Goal: Task Accomplishment & Management: Use online tool/utility

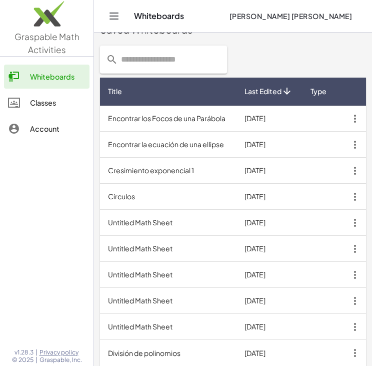
scroll to position [471, 0]
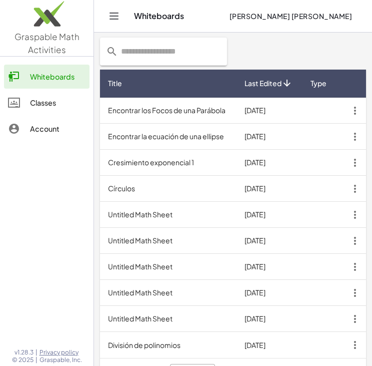
click at [174, 160] on td "Cresimiento exponencial 1" at bounding box center [168, 163] width 137 height 26
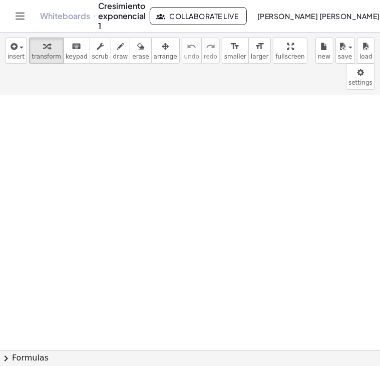
scroll to position [1886, 0]
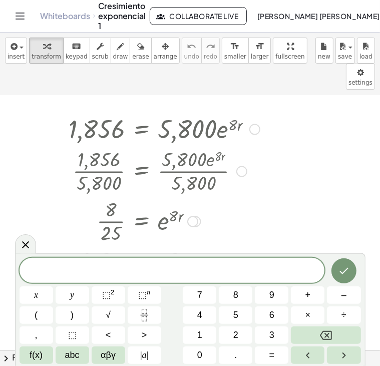
scroll to position [1159, 0]
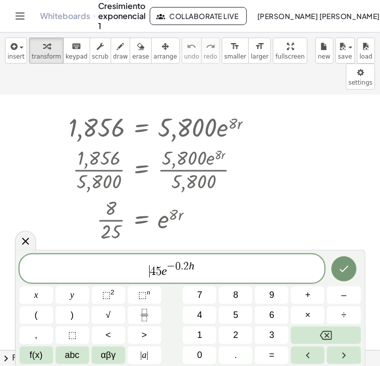
click at [131, 272] on span "​ 4 5 e − 0 . 2 h" at bounding box center [172, 269] width 305 height 18
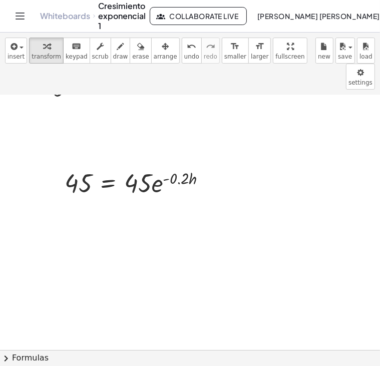
scroll to position [1882, 0]
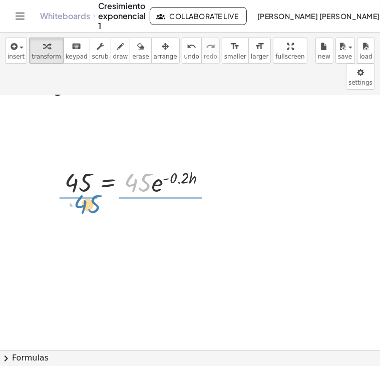
drag, startPoint x: 144, startPoint y: 160, endPoint x: 93, endPoint y: 181, distance: 54.9
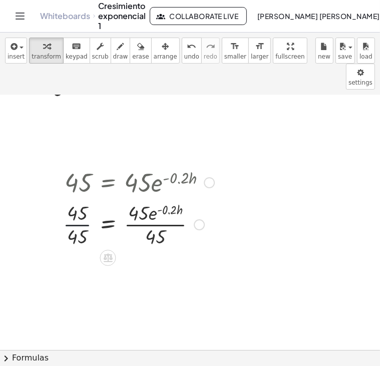
click at [80, 199] on div at bounding box center [138, 224] width 161 height 50
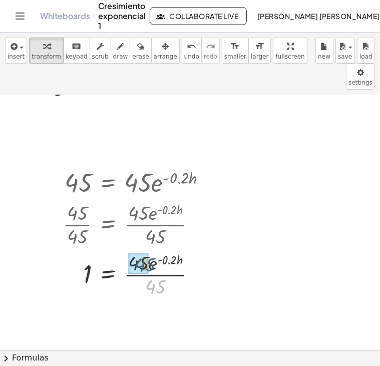
drag, startPoint x: 152, startPoint y: 258, endPoint x: 141, endPoint y: 235, distance: 25.0
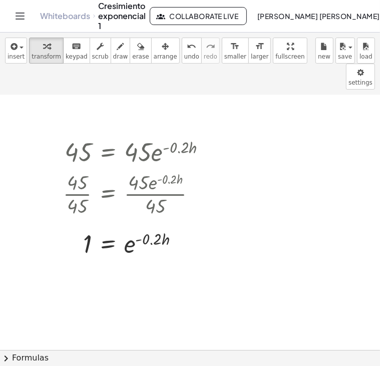
scroll to position [1941, 0]
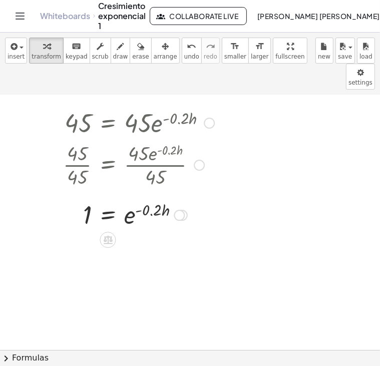
click at [138, 198] on div at bounding box center [138, 214] width 161 height 33
drag, startPoint x: 138, startPoint y: 184, endPoint x: 143, endPoint y: 181, distance: 6.1
click at [143, 198] on div at bounding box center [138, 214] width 161 height 33
click at [140, 198] on div at bounding box center [138, 214] width 161 height 33
click at [180, 210] on div at bounding box center [179, 215] width 11 height 11
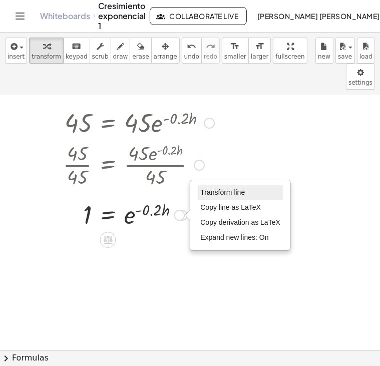
click at [213, 188] on span "Transform line" at bounding box center [222, 192] width 45 height 8
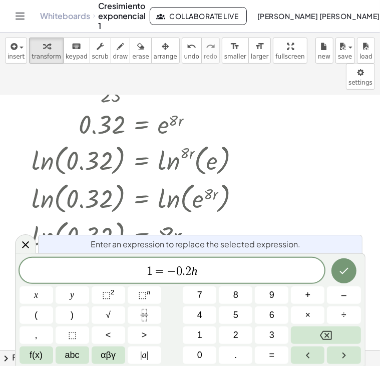
scroll to position [1296, 0]
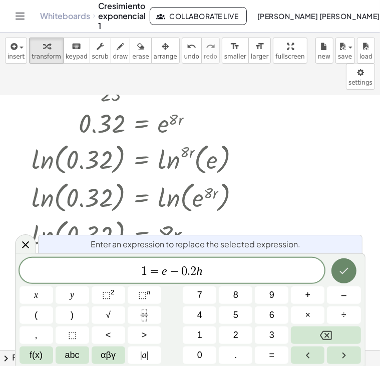
click at [334, 269] on button "Done" at bounding box center [343, 270] width 25 height 25
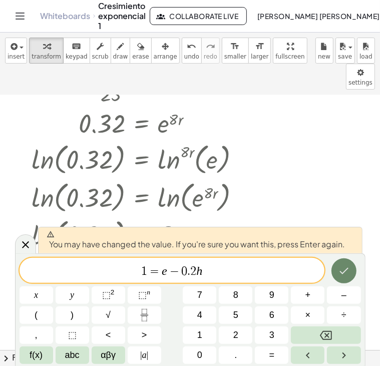
click at [343, 270] on icon "Done" at bounding box center [344, 271] width 12 height 12
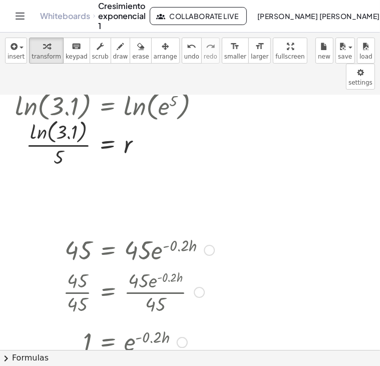
scroll to position [1835, 0]
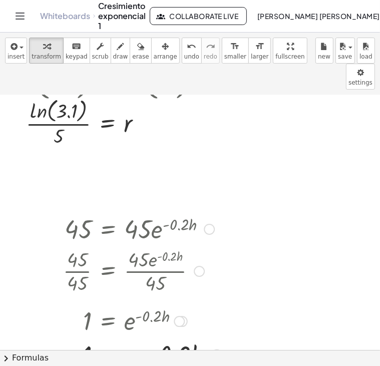
click at [216, 349] on div at bounding box center [216, 354] width 11 height 11
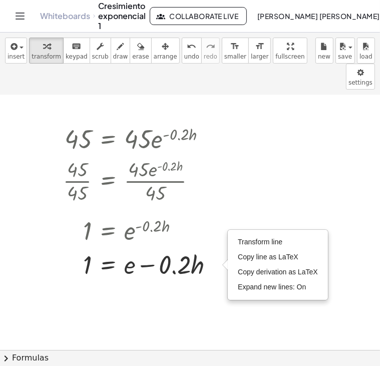
scroll to position [1936, 0]
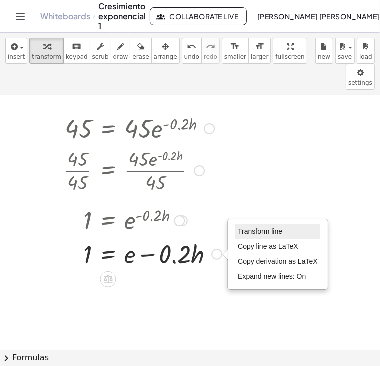
click at [259, 224] on li "Transform line" at bounding box center [277, 231] width 85 height 15
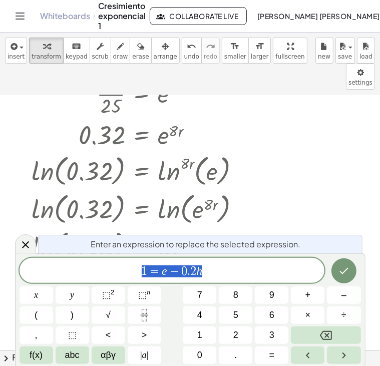
scroll to position [1285, 0]
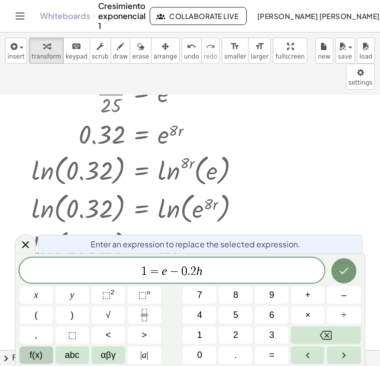
click at [38, 355] on span "f(x)" at bounding box center [36, 355] width 13 height 14
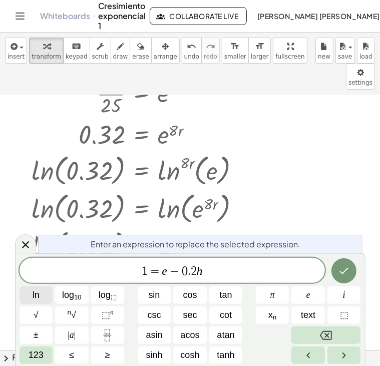
click at [34, 291] on span "ln" at bounding box center [36, 295] width 7 height 14
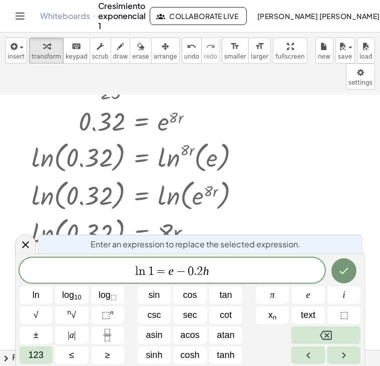
scroll to position [1299, 0]
click at [43, 292] on button "ln" at bounding box center [37, 295] width 34 height 18
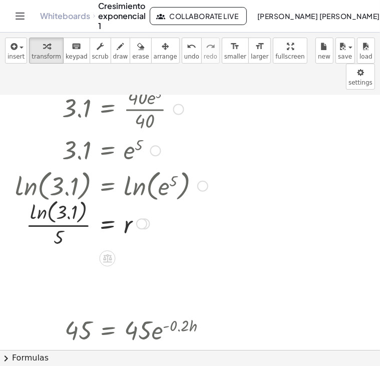
scroll to position [1735, 0]
click at [140, 218] on div at bounding box center [141, 223] width 11 height 11
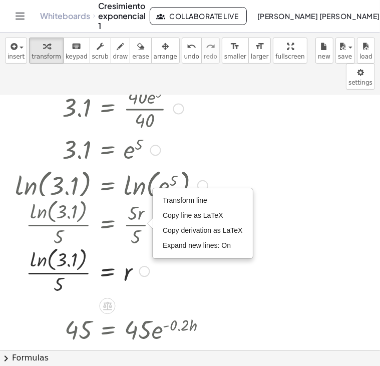
drag, startPoint x: 140, startPoint y: 195, endPoint x: 142, endPoint y: 247, distance: 52.5
click at [107, 271] on div "· ln ( , 3.1 ) · 5 = r Transform line Copy line as LaTeX Copy derivation as LaT…" at bounding box center [107, 271] width 0 height 0
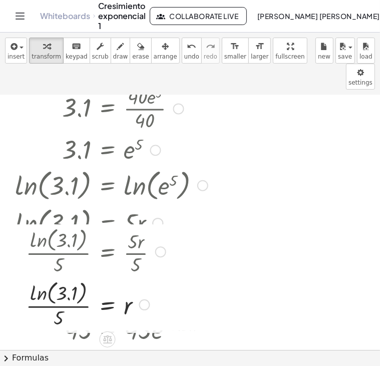
drag, startPoint x: 161, startPoint y: 196, endPoint x: 166, endPoint y: 235, distance: 39.9
click at [107, 252] on div "· ln ( , 3.1 ) · 5 = · 5 · r · 5" at bounding box center [107, 252] width 0 height 0
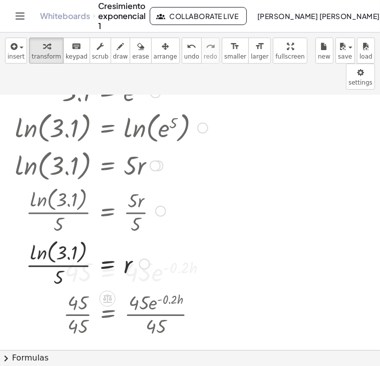
scroll to position [1794, 0]
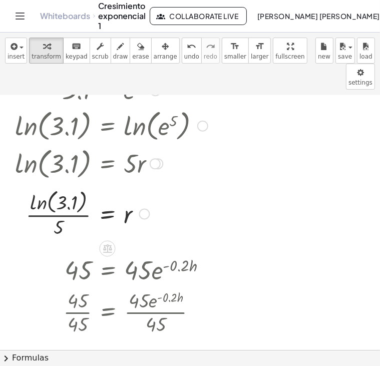
drag, startPoint x: 143, startPoint y: 233, endPoint x: 148, endPoint y: 184, distance: 49.3
click at [148, 208] on div at bounding box center [144, 213] width 11 height 11
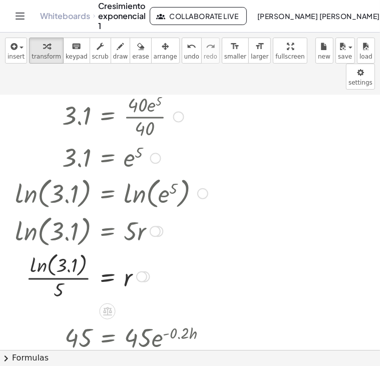
scroll to position [1726, 0]
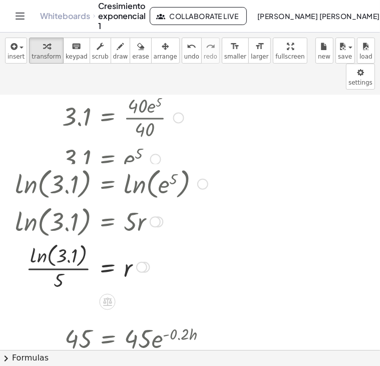
drag, startPoint x: 203, startPoint y: 163, endPoint x: 203, endPoint y: 151, distance: 12.0
click at [107, 184] on div "ln ( , 3.1 ) = ln ( , e 5 )" at bounding box center [107, 184] width 0 height 0
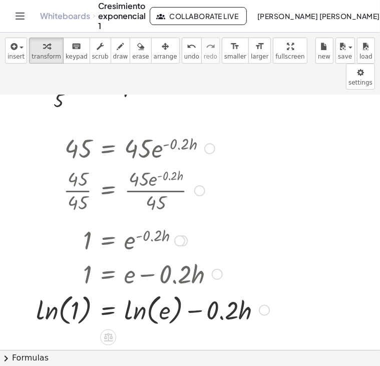
scroll to position [1916, 0]
click at [265, 290] on div at bounding box center [152, 309] width 243 height 38
click at [266, 304] on div "Transform line Copy line as LaTeX Copy derivation as LaTeX Expand new lines: On" at bounding box center [264, 309] width 11 height 11
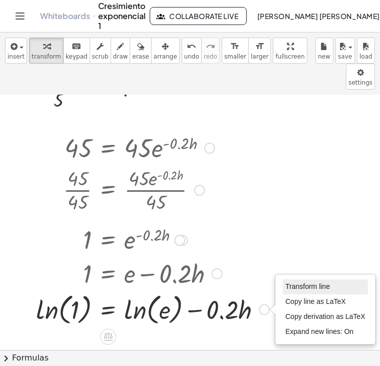
click at [294, 282] on span "Transform line" at bounding box center [307, 286] width 45 height 8
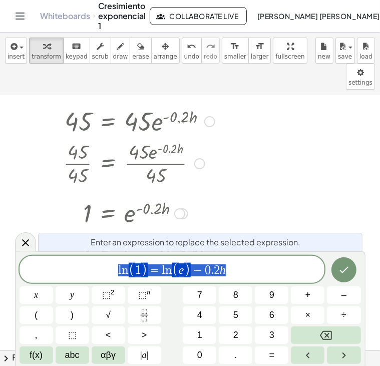
scroll to position [1944, 0]
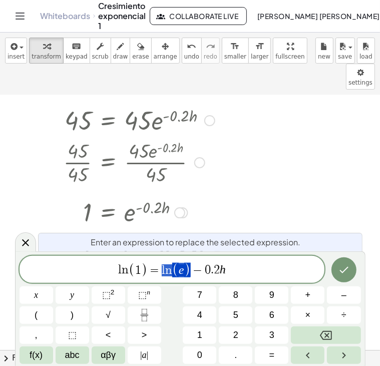
drag, startPoint x: 188, startPoint y: 273, endPoint x: 160, endPoint y: 271, distance: 28.1
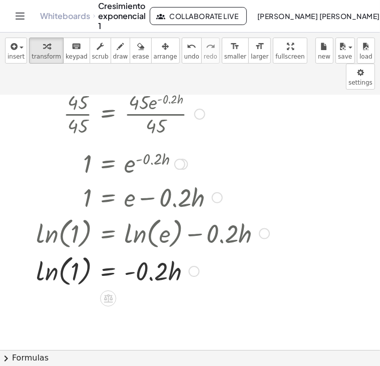
scroll to position [1993, 0]
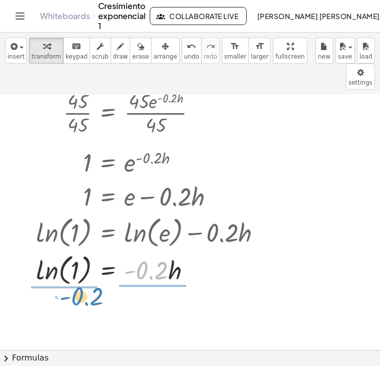
drag, startPoint x: 143, startPoint y: 237, endPoint x: 75, endPoint y: 262, distance: 71.8
click at [75, 262] on div "45 = · 45 · e ( · - 0.2 · h ) · 45 · 45 = · 45 · e ( · - 0.2 · h ) · 45 1 = · 4…" at bounding box center [149, 171] width 256 height 240
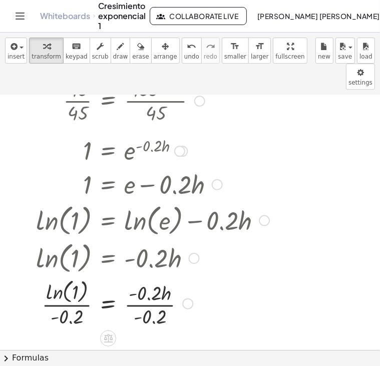
scroll to position [2006, 0]
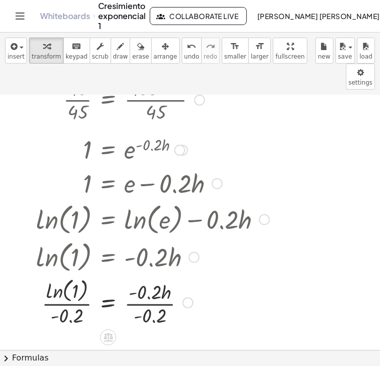
click at [151, 278] on div at bounding box center [152, 301] width 243 height 53
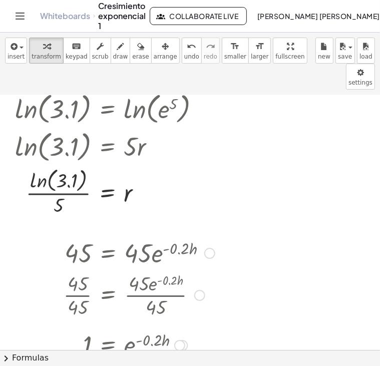
scroll to position [1808, 0]
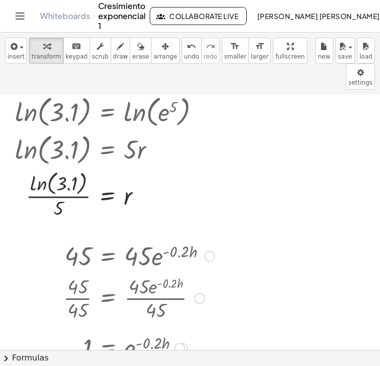
click at [208, 251] on div at bounding box center [209, 256] width 11 height 11
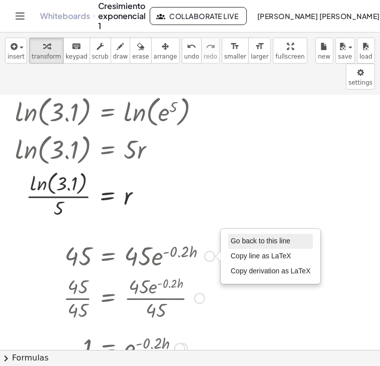
click at [234, 237] on span "Go back to this line" at bounding box center [261, 241] width 60 height 8
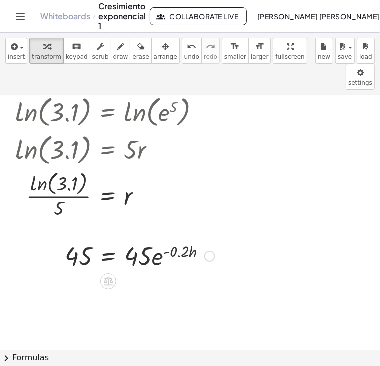
click at [206, 251] on div "Go back to this line Copy line as LaTeX Copy derivation as LaTeX" at bounding box center [209, 256] width 11 height 11
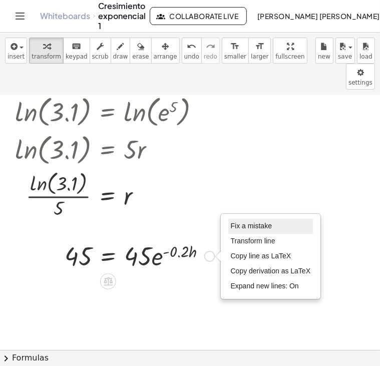
click at [249, 222] on span "Fix a mistake" at bounding box center [251, 226] width 41 height 8
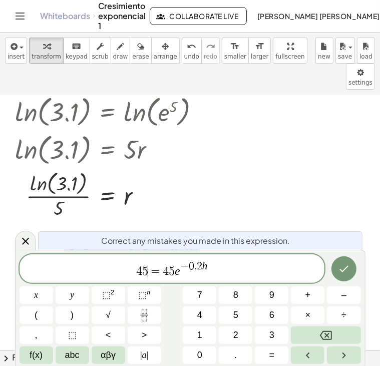
click at [150, 271] on span "=" at bounding box center [155, 271] width 15 height 12
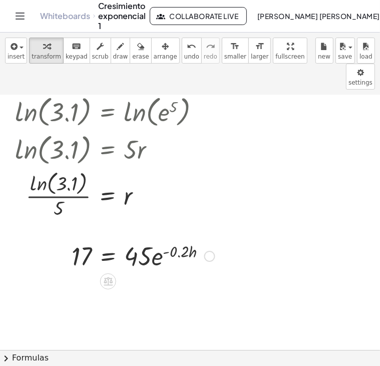
click at [210, 251] on div "Fix a mistake Transform line Copy line as LaTeX Copy derivation as LaTeX Expand…" at bounding box center [209, 256] width 11 height 11
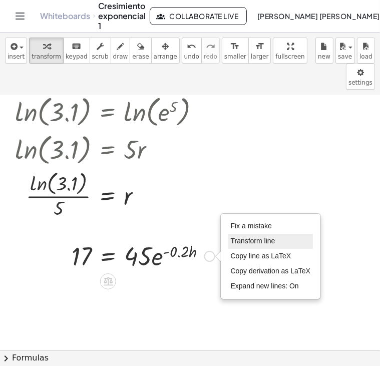
click at [251, 234] on li "Transform line" at bounding box center [270, 241] width 85 height 15
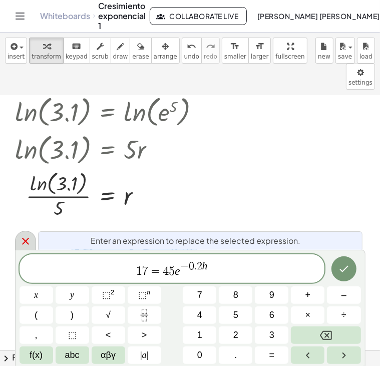
click at [20, 238] on icon at bounding box center [26, 241] width 12 height 12
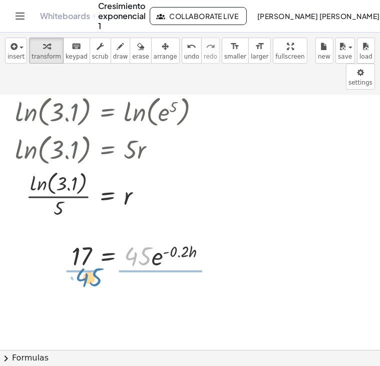
drag, startPoint x: 136, startPoint y: 228, endPoint x: 87, endPoint y: 249, distance: 53.3
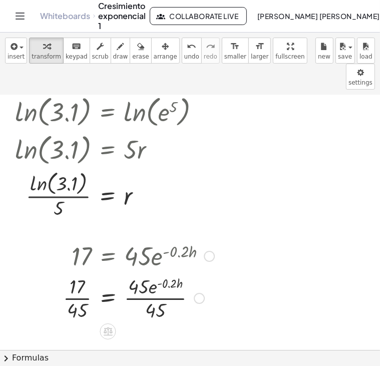
click at [146, 272] on div at bounding box center [138, 297] width 161 height 50
click at [84, 272] on div at bounding box center [138, 297] width 161 height 50
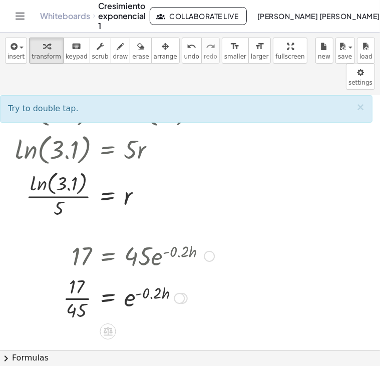
click at [84, 272] on div at bounding box center [138, 297] width 161 height 50
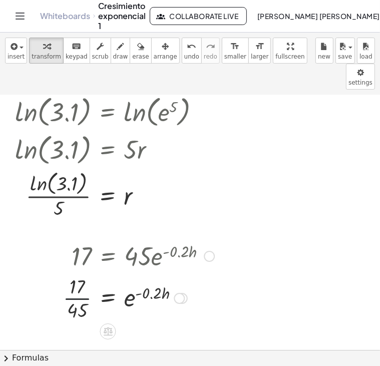
click at [84, 272] on div at bounding box center [138, 297] width 161 height 50
click at [187, 42] on icon "undo" at bounding box center [192, 47] width 10 height 12
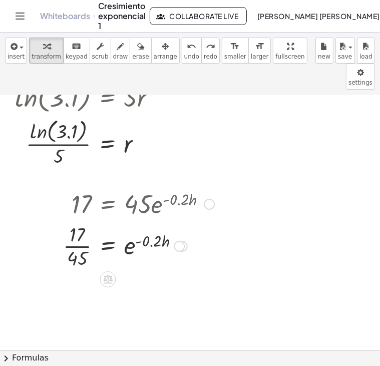
scroll to position [1861, 0]
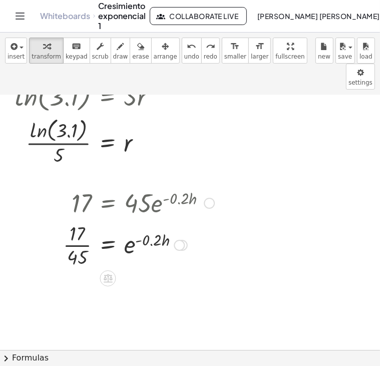
click at [176, 240] on div at bounding box center [179, 245] width 11 height 11
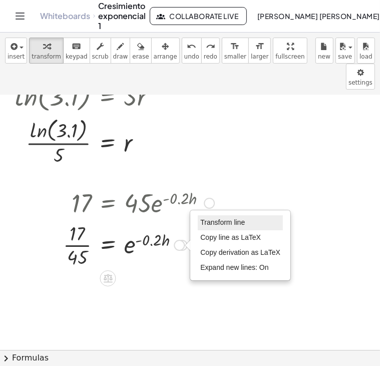
click at [207, 218] on span "Transform line" at bounding box center [222, 222] width 45 height 8
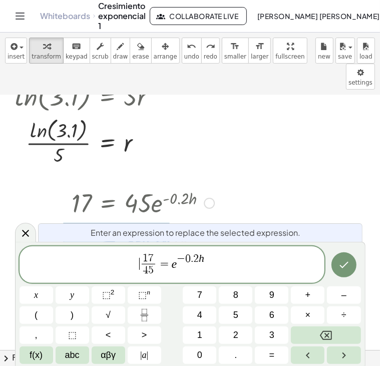
click at [138, 263] on span "​ 1 7 4 5 ​ = e − 0 . 2 h" at bounding box center [172, 265] width 305 height 27
click at [38, 352] on span "f(x)" at bounding box center [36, 355] width 13 height 14
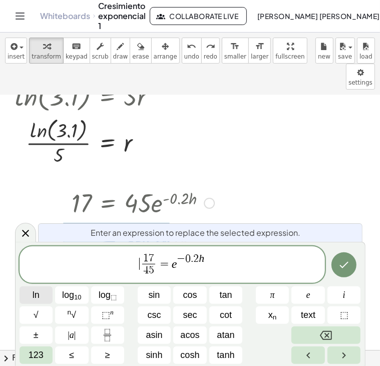
click at [44, 296] on button "ln" at bounding box center [37, 295] width 34 height 18
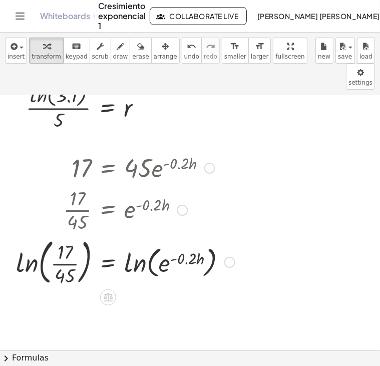
scroll to position [1897, 0]
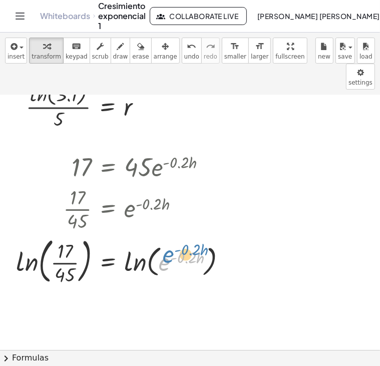
drag, startPoint x: 168, startPoint y: 244, endPoint x: 173, endPoint y: 236, distance: 9.2
click at [173, 236] on div at bounding box center [125, 260] width 229 height 54
drag, startPoint x: 140, startPoint y: 237, endPoint x: 158, endPoint y: 239, distance: 18.1
click at [161, 239] on div at bounding box center [125, 260] width 229 height 54
click at [230, 256] on div at bounding box center [229, 261] width 11 height 11
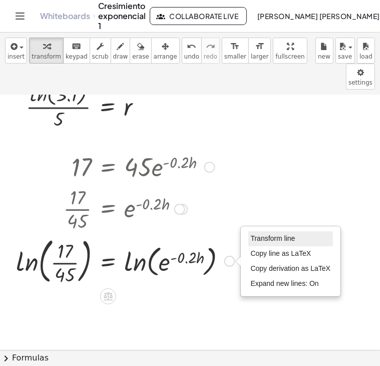
click at [256, 234] on span "Transform line" at bounding box center [273, 238] width 45 height 8
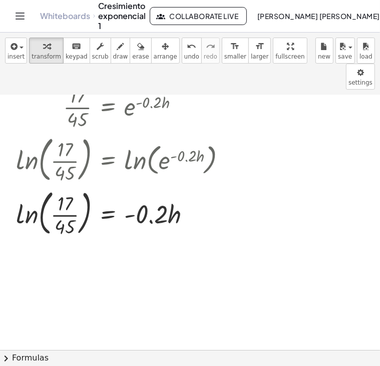
scroll to position [2000, 0]
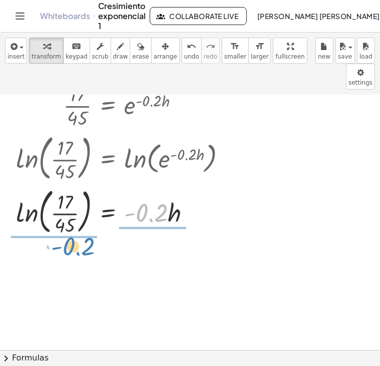
drag, startPoint x: 150, startPoint y: 188, endPoint x: 77, endPoint y: 221, distance: 80.3
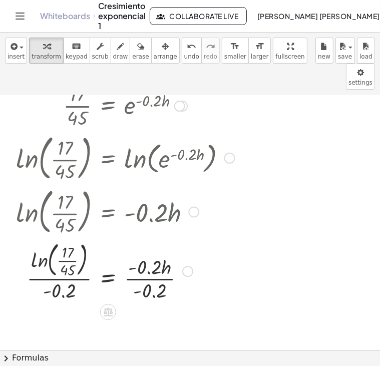
click at [151, 252] on div at bounding box center [125, 270] width 229 height 65
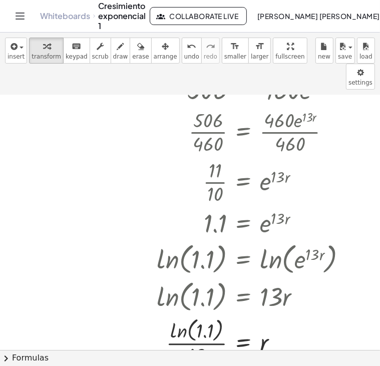
scroll to position [36, 0]
click at [238, 240] on div at bounding box center [256, 258] width 208 height 38
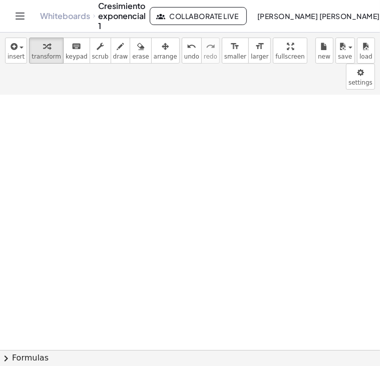
scroll to position [2206, 0]
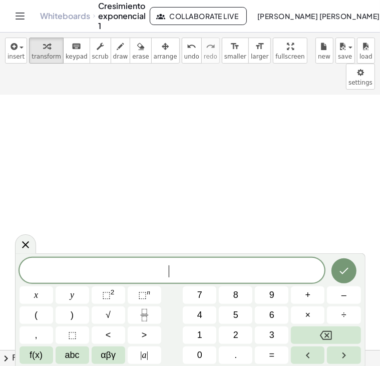
click at [194, 268] on span "0 . 5 = ​" at bounding box center [172, 271] width 305 height 14
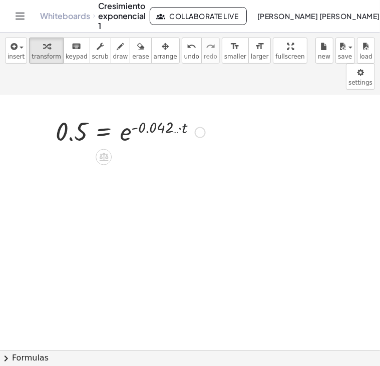
click at [206, 115] on div at bounding box center [131, 131] width 160 height 33
click at [202, 127] on div at bounding box center [200, 132] width 11 height 11
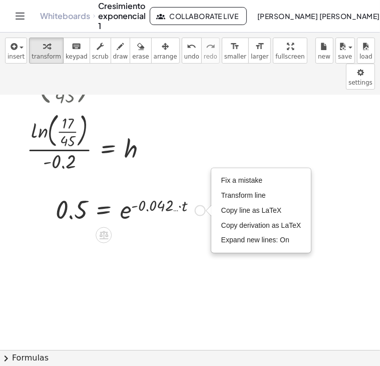
scroll to position [2131, 0]
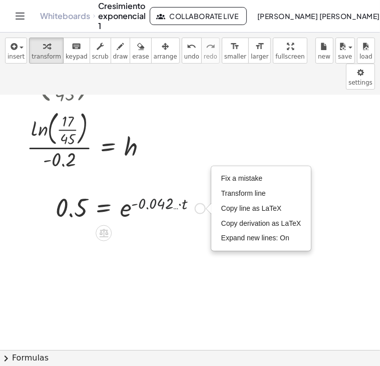
click at [176, 191] on div at bounding box center [131, 207] width 160 height 33
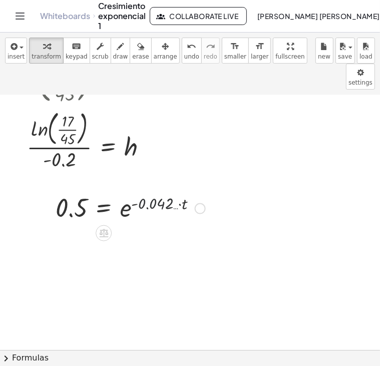
click at [176, 191] on div at bounding box center [131, 207] width 160 height 33
click at [175, 191] on div at bounding box center [131, 207] width 160 height 33
drag, startPoint x: 175, startPoint y: 182, endPoint x: 236, endPoint y: 199, distance: 63.9
click at [174, 191] on div at bounding box center [131, 207] width 160 height 33
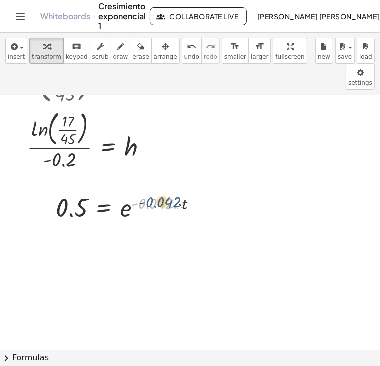
drag, startPoint x: 174, startPoint y: 181, endPoint x: 182, endPoint y: 179, distance: 7.6
click at [182, 191] on div at bounding box center [131, 207] width 160 height 33
click at [174, 191] on div at bounding box center [131, 207] width 160 height 33
click at [181, 191] on div at bounding box center [131, 207] width 160 height 33
click at [176, 191] on div at bounding box center [131, 207] width 160 height 33
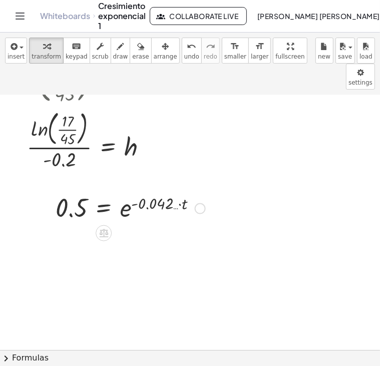
click at [201, 203] on div "Fix a mistake Transform line Copy line as LaTeX Copy derivation as LaTeX Expand…" at bounding box center [200, 208] width 11 height 11
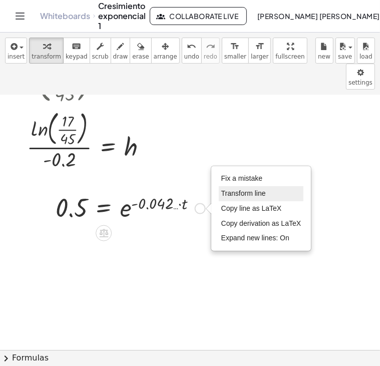
click at [239, 189] on span "Transform line" at bounding box center [243, 193] width 45 height 8
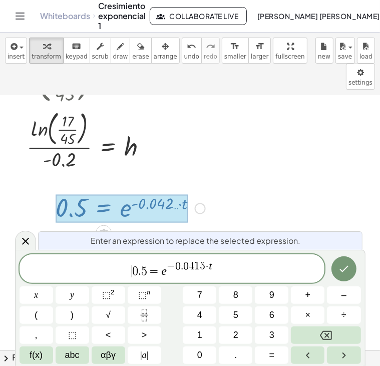
click at [128, 271] on span "​ 0 . 5 = e − 0 . 0 4 1 5 · t" at bounding box center [172, 269] width 305 height 18
click at [39, 354] on span "f(x)" at bounding box center [36, 355] width 13 height 14
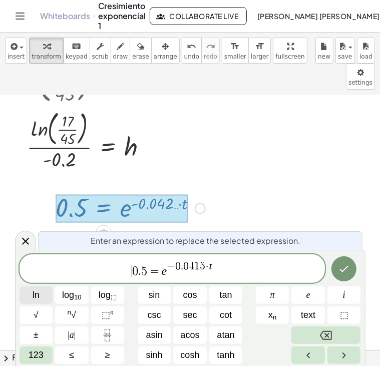
click at [42, 301] on button "ln" at bounding box center [37, 295] width 34 height 18
click at [36, 299] on span "ln" at bounding box center [36, 295] width 7 height 14
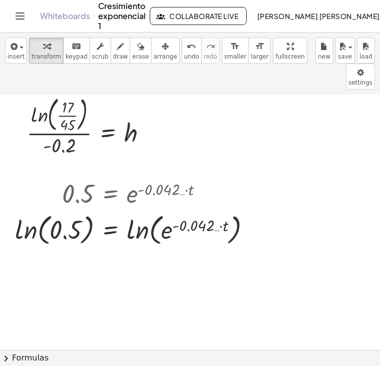
scroll to position [2143, 0]
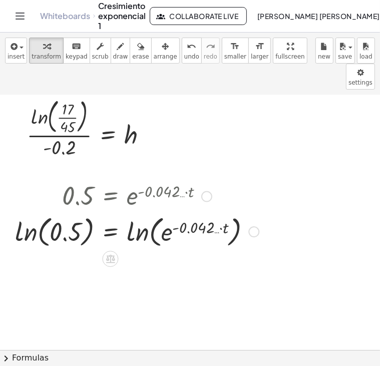
click at [211, 191] on div at bounding box center [206, 196] width 11 height 11
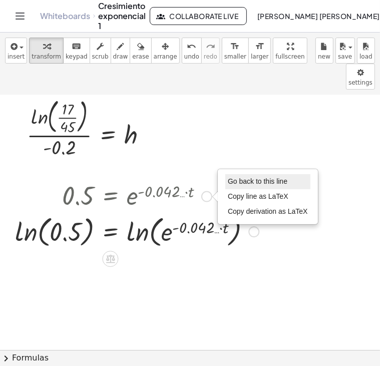
click at [244, 174] on li "Go back to this line" at bounding box center [267, 181] width 85 height 15
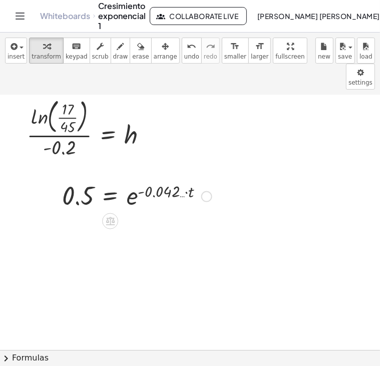
click at [204, 191] on div "Go back to this line Copy line as LaTeX Copy derivation as LaTeX" at bounding box center [206, 196] width 11 height 11
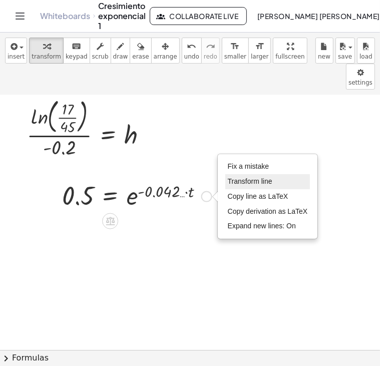
click at [250, 177] on span "Transform line" at bounding box center [250, 181] width 45 height 8
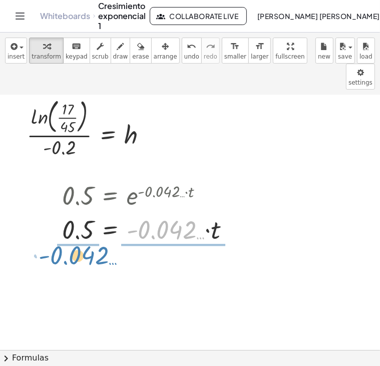
drag, startPoint x: 175, startPoint y: 208, endPoint x: 88, endPoint y: 234, distance: 90.9
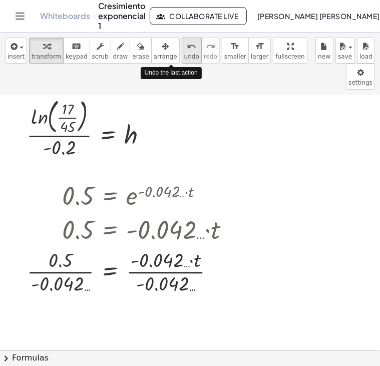
click at [187, 46] on icon "undo" at bounding box center [192, 47] width 10 height 12
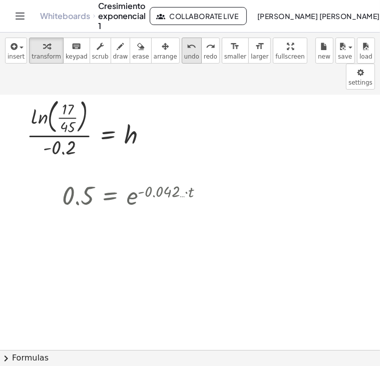
click at [184, 56] on span "undo" at bounding box center [191, 56] width 15 height 7
click at [202, 191] on div at bounding box center [206, 196] width 11 height 11
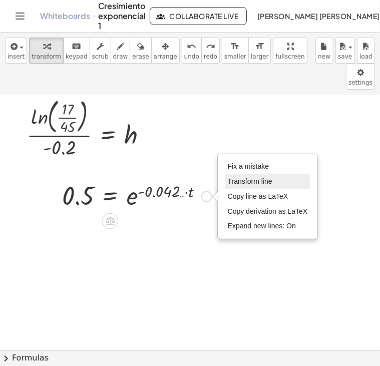
click at [228, 177] on span "Transform line" at bounding box center [250, 181] width 45 height 8
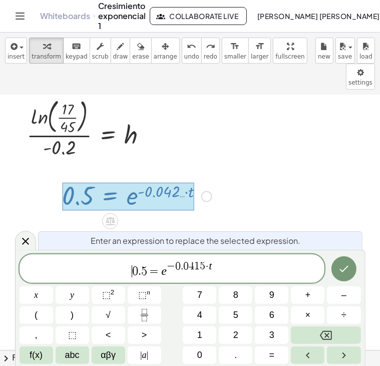
click at [126, 272] on span "​ 0 . 5 = e − 0 . 0 4 1 5 · t" at bounding box center [172, 269] width 305 height 18
click at [36, 352] on span "f(x)" at bounding box center [36, 355] width 13 height 14
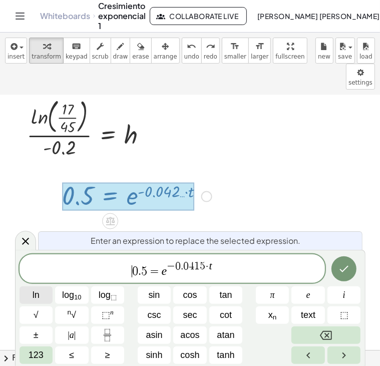
click at [34, 296] on span "ln" at bounding box center [36, 295] width 7 height 14
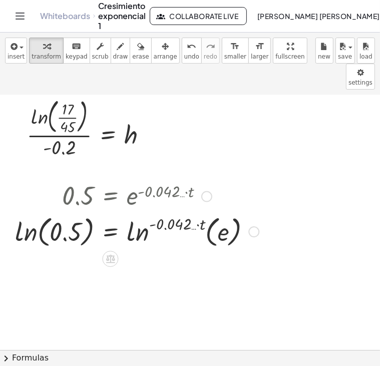
click at [256, 226] on div "Fix a mistake Transform line Copy line as LaTeX Copy derivation as LaTeX Expand…" at bounding box center [253, 231] width 11 height 11
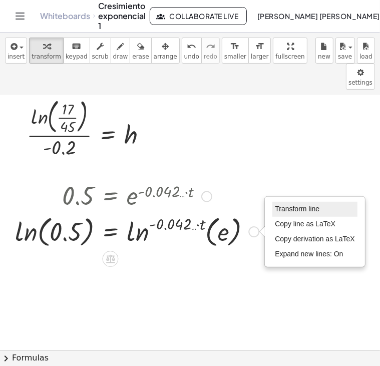
click at [284, 205] on span "Transform line" at bounding box center [297, 209] width 45 height 8
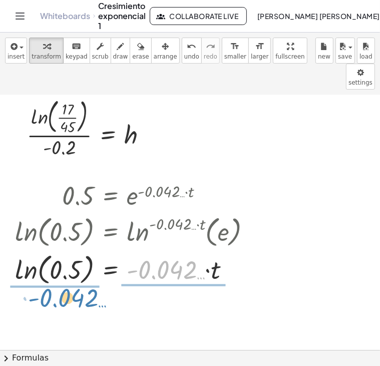
drag, startPoint x: 160, startPoint y: 276, endPoint x: 79, endPoint y: 264, distance: 81.4
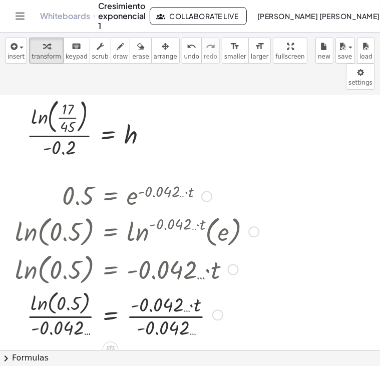
click at [148, 290] on div at bounding box center [137, 313] width 254 height 53
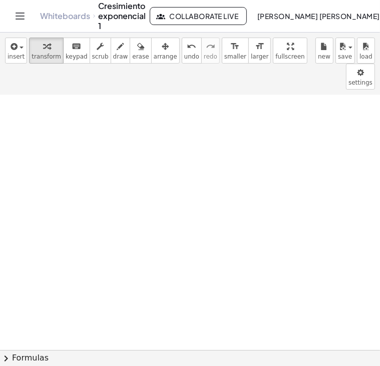
scroll to position [2444, 0]
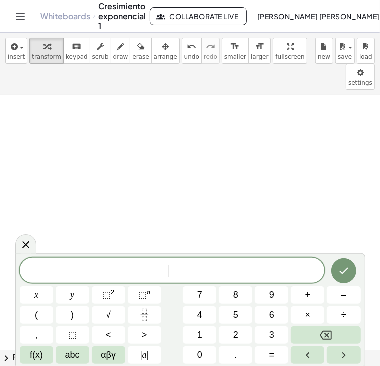
click at [179, 264] on span "​" at bounding box center [172, 271] width 305 height 14
click at [181, 272] on span "=" at bounding box center [186, 271] width 15 height 12
click at [224, 267] on span "0 . 5 · 3 7 5 . 9 = 3 7 5 . 9 ​" at bounding box center [172, 271] width 305 height 14
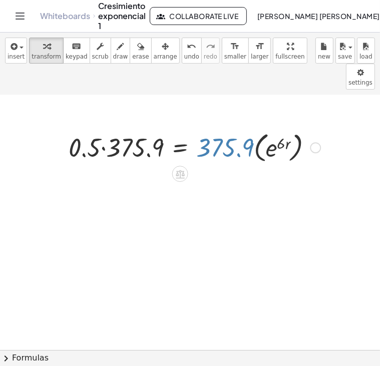
click at [229, 129] on div at bounding box center [195, 147] width 262 height 37
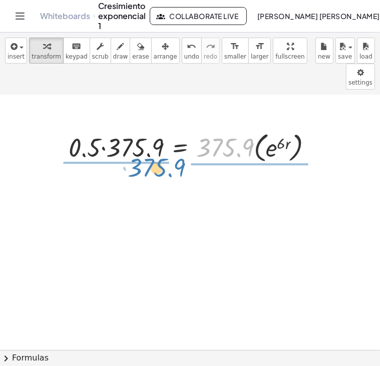
drag, startPoint x: 229, startPoint y: 120, endPoint x: 161, endPoint y: 140, distance: 71.4
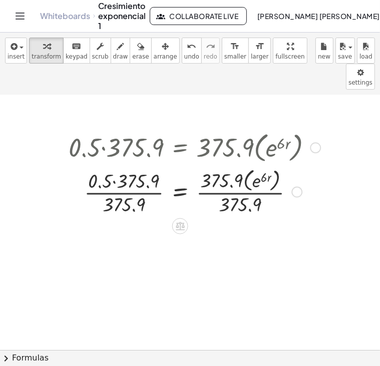
click at [146, 165] on div at bounding box center [195, 191] width 262 height 52
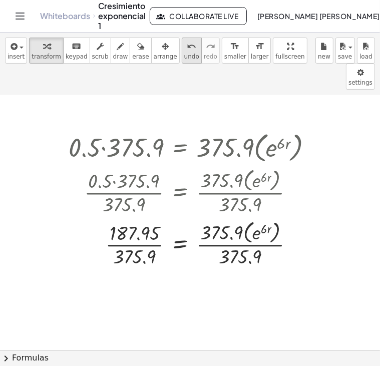
click at [187, 42] on icon "undo" at bounding box center [192, 47] width 10 height 12
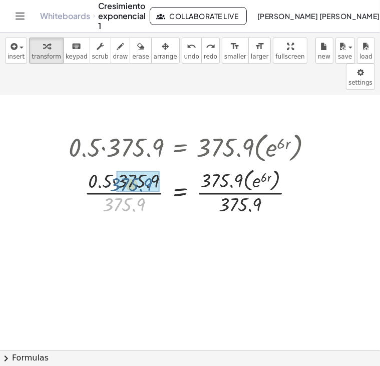
drag, startPoint x: 127, startPoint y: 178, endPoint x: 134, endPoint y: 157, distance: 22.3
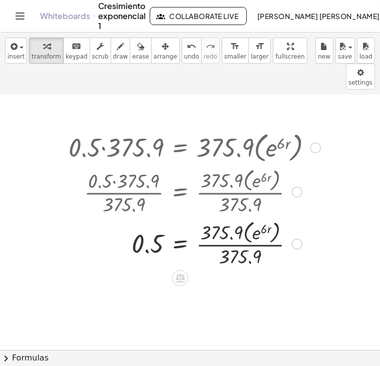
click at [234, 218] on div at bounding box center [195, 243] width 262 height 52
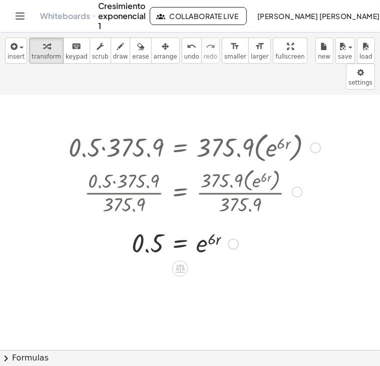
click at [231, 239] on div at bounding box center [233, 244] width 11 height 11
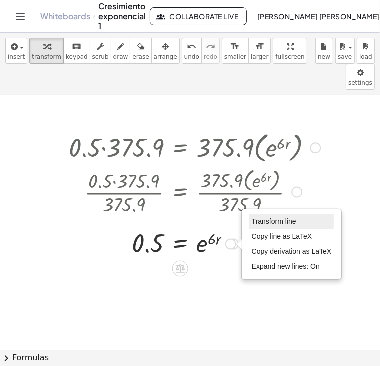
click at [266, 217] on span "Transform line" at bounding box center [274, 221] width 45 height 8
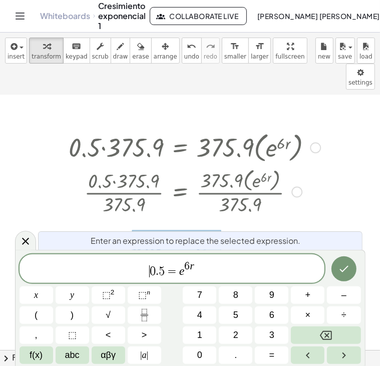
click at [149, 268] on span "​ 0 . 5 = e 6 r" at bounding box center [172, 269] width 305 height 18
click at [42, 364] on button "f(x)" at bounding box center [37, 355] width 34 height 18
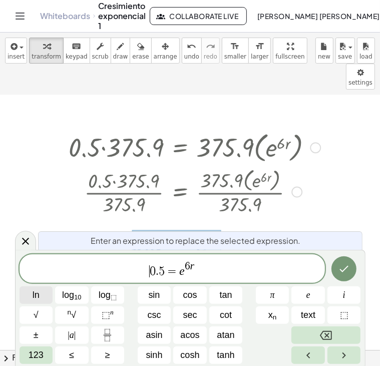
click at [41, 296] on button "ln" at bounding box center [37, 295] width 34 height 18
click at [40, 296] on button "ln" at bounding box center [37, 295] width 34 height 18
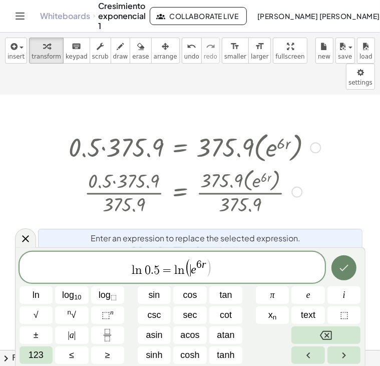
click at [348, 268] on icon "Done" at bounding box center [344, 268] width 12 height 12
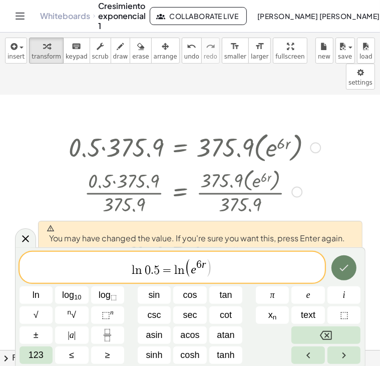
click at [346, 268] on icon "Done" at bounding box center [344, 268] width 12 height 12
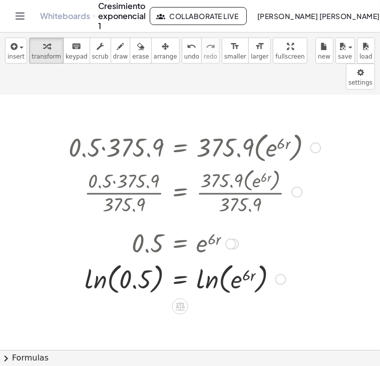
click at [281, 274] on div at bounding box center [280, 279] width 11 height 11
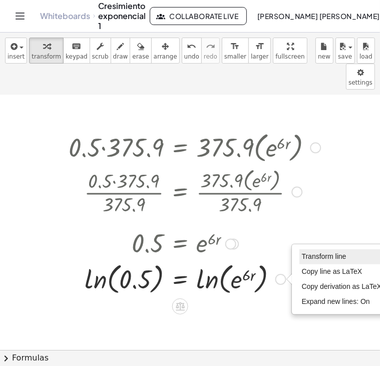
click at [305, 252] on span "Transform line" at bounding box center [324, 256] width 45 height 8
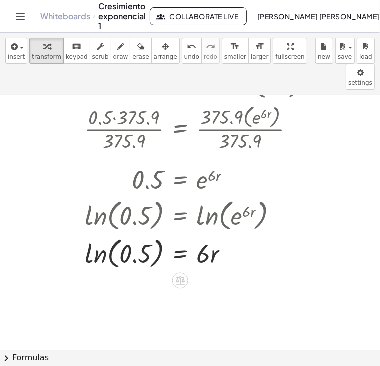
scroll to position [2537, 0]
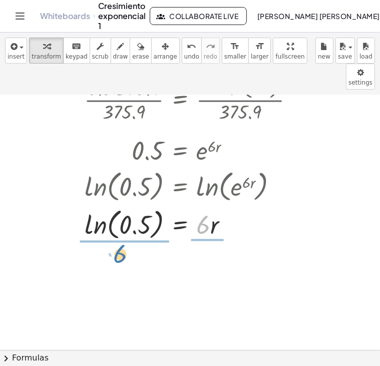
drag, startPoint x: 202, startPoint y: 206, endPoint x: 119, endPoint y: 235, distance: 87.9
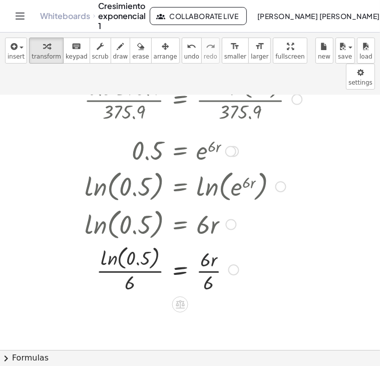
click at [207, 242] on div at bounding box center [195, 268] width 262 height 53
click at [208, 247] on div at bounding box center [195, 268] width 262 height 53
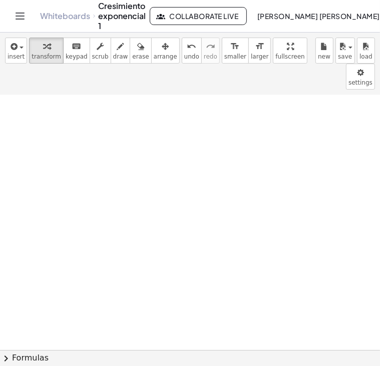
scroll to position [2827, 0]
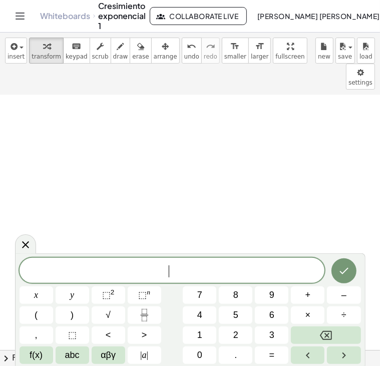
click at [165, 272] on span "​" at bounding box center [172, 271] width 305 height 14
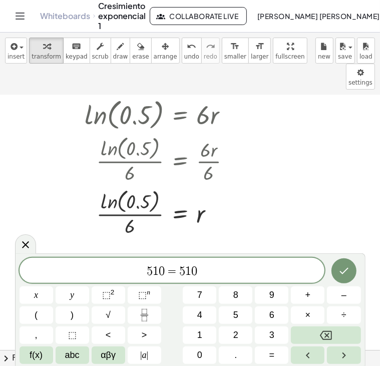
scroll to position [2646, 3]
click at [145, 269] on span "​ 5 1 0 = 5 1 0" at bounding box center [172, 271] width 305 height 14
click at [223, 257] on div "5 1 0 = 5 1 0 x y ⬚ 2 ⬚ n 7 8 9 + – ( ) √ 4 5 6 × ÷ , ⬚ < > 1 2 3 f(x) abc αβγ …" at bounding box center [190, 309] width 350 height 113
click at [211, 276] on span "5 1 0 = 5 1 0 ​" at bounding box center [172, 271] width 305 height 14
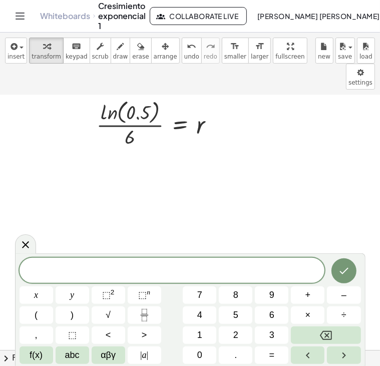
scroll to position [2733, 3]
click at [175, 268] on span "​" at bounding box center [172, 271] width 305 height 14
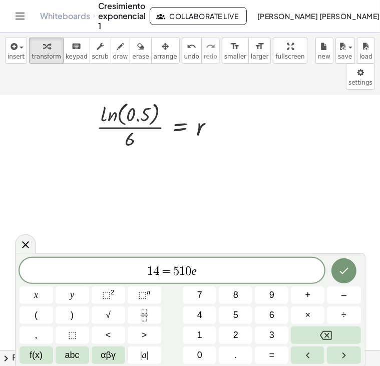
click at [161, 270] on span "=" at bounding box center [166, 271] width 15 height 12
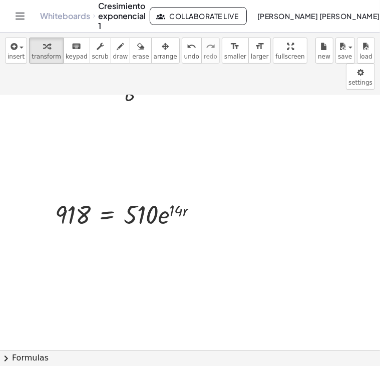
scroll to position [2800, 3]
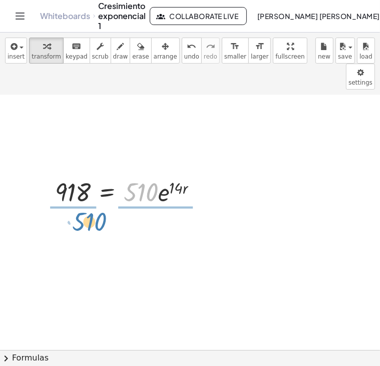
drag, startPoint x: 137, startPoint y: 161, endPoint x: 86, endPoint y: 190, distance: 59.1
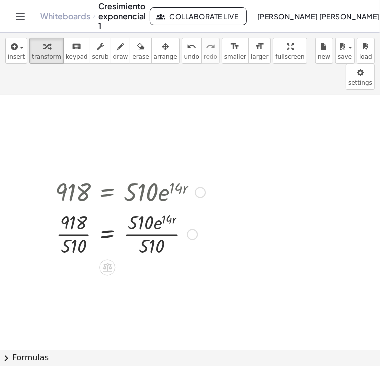
click at [74, 209] on div at bounding box center [130, 234] width 160 height 50
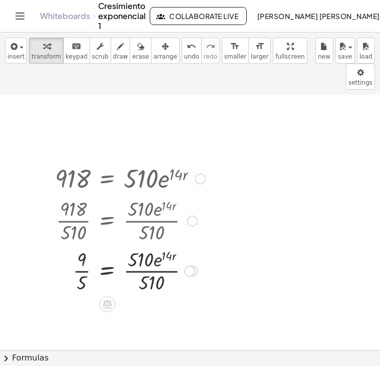
scroll to position [2818, 3]
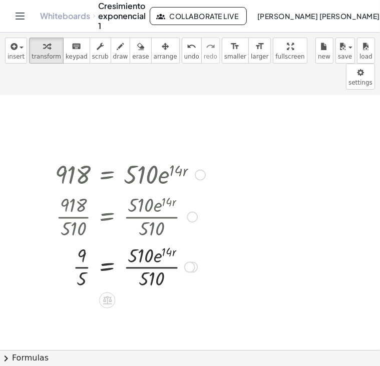
click at [138, 243] on div at bounding box center [130, 266] width 160 height 50
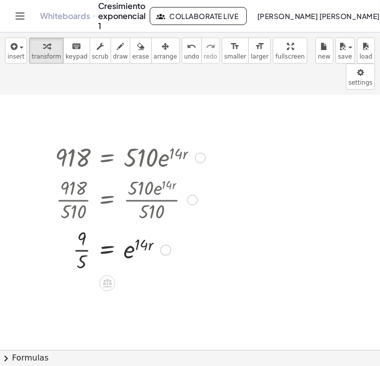
scroll to position [2836, 3]
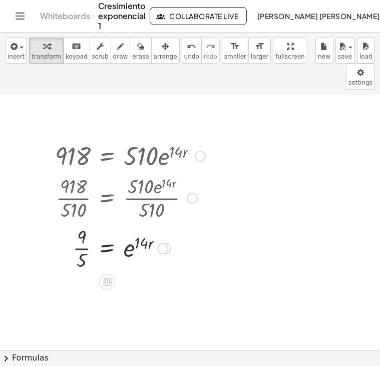
click at [163, 243] on div at bounding box center [163, 248] width 11 height 11
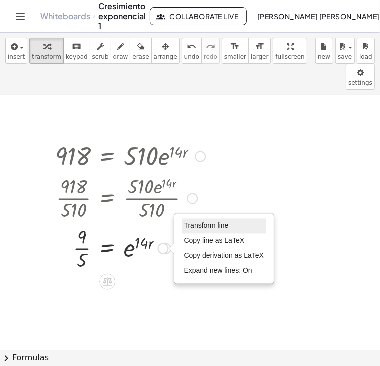
click at [187, 222] on span "Transform line" at bounding box center [206, 226] width 45 height 8
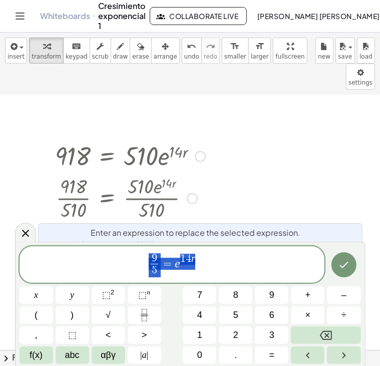
click at [145, 260] on span "9 5 ​ = e 1 4 r" at bounding box center [172, 265] width 305 height 27
click at [42, 356] on span "f(x)" at bounding box center [36, 355] width 13 height 14
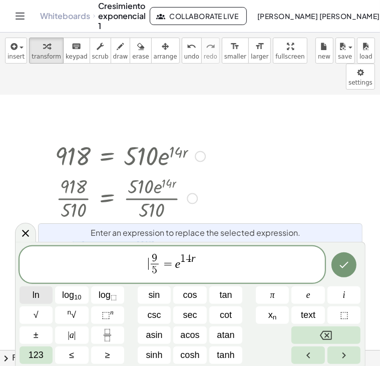
click at [37, 298] on span "ln" at bounding box center [36, 295] width 7 height 14
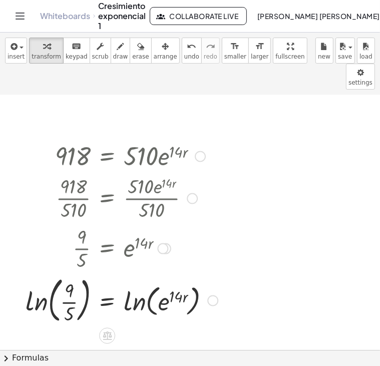
click at [215, 295] on div at bounding box center [212, 300] width 11 height 11
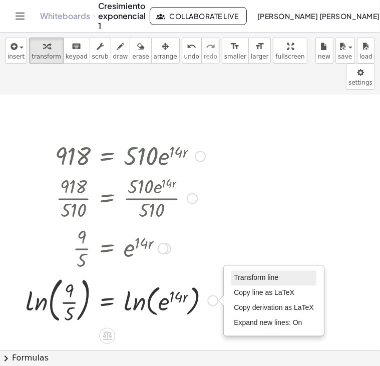
click at [240, 274] on span "Transform line" at bounding box center [256, 278] width 45 height 8
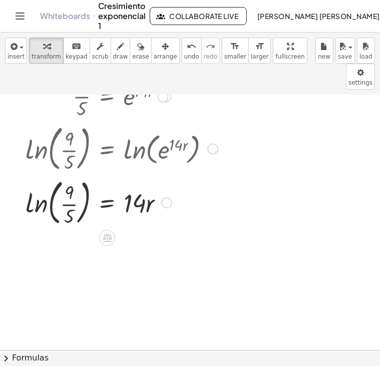
scroll to position [3001, 3]
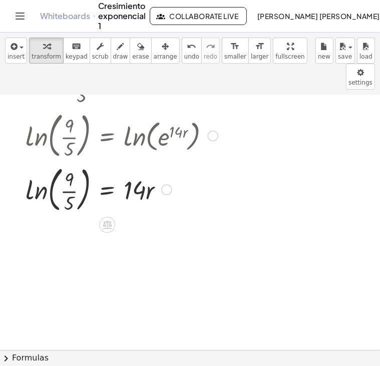
drag, startPoint x: 240, startPoint y: 247, endPoint x: 165, endPoint y: 220, distance: 80.0
drag, startPoint x: 130, startPoint y: 158, endPoint x: 55, endPoint y: 188, distance: 80.6
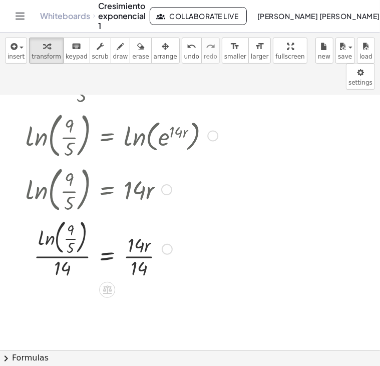
click at [138, 231] on div at bounding box center [122, 247] width 202 height 65
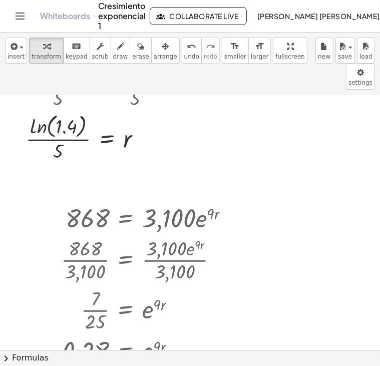
scroll to position [648, 3]
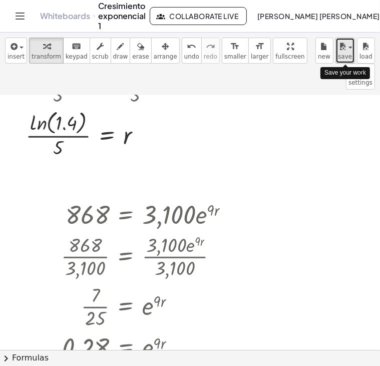
click at [340, 58] on span "save" at bounding box center [345, 56] width 14 height 7
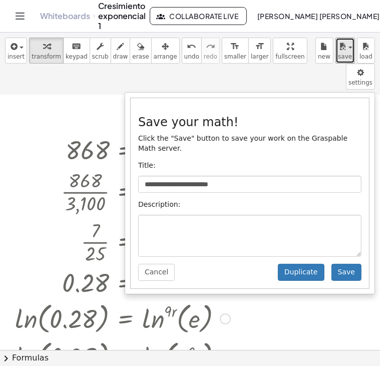
scroll to position [714, 3]
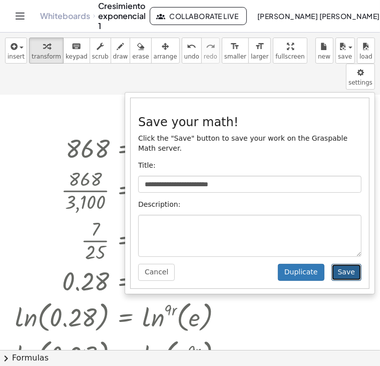
click at [346, 264] on button "Save" at bounding box center [346, 272] width 30 height 17
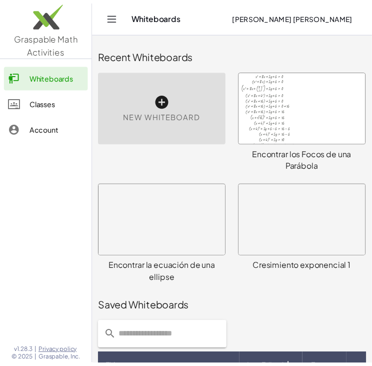
scroll to position [486, 0]
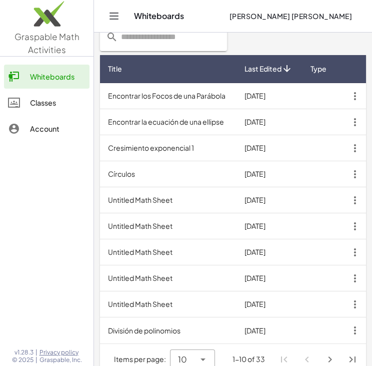
click at [213, 195] on td "Untitled Math Sheet" at bounding box center [168, 200] width 137 height 26
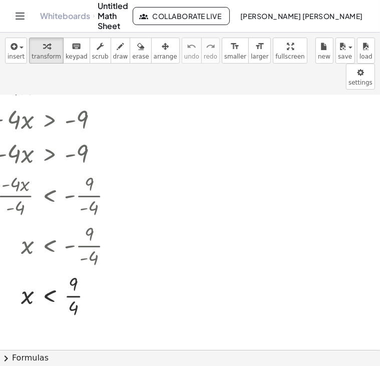
scroll to position [30, 79]
